Goal: Information Seeking & Learning: Understand process/instructions

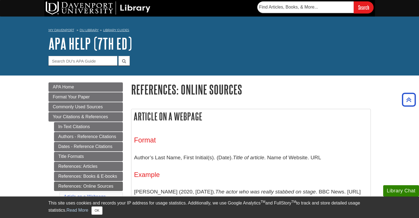
scroll to position [110, 0]
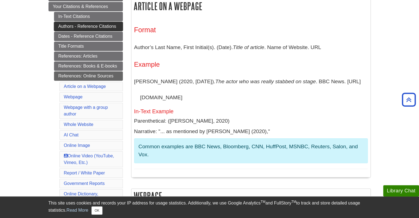
click at [86, 26] on link "Authors - Reference Citations" at bounding box center [88, 26] width 69 height 9
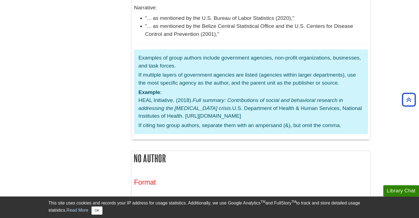
scroll to position [1351, 0]
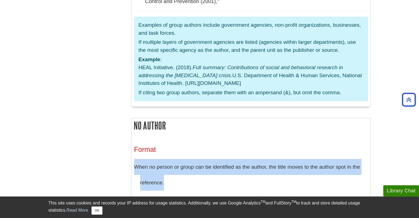
drag, startPoint x: 134, startPoint y: 84, endPoint x: 170, endPoint y: 97, distance: 37.9
click at [170, 159] on p "When no person or group can be identified as the author, the title moves to the…" at bounding box center [251, 175] width 234 height 32
copy p "When no person or group can be identified as the author, the title moves to the…"
